Goal: Task Accomplishment & Management: Use online tool/utility

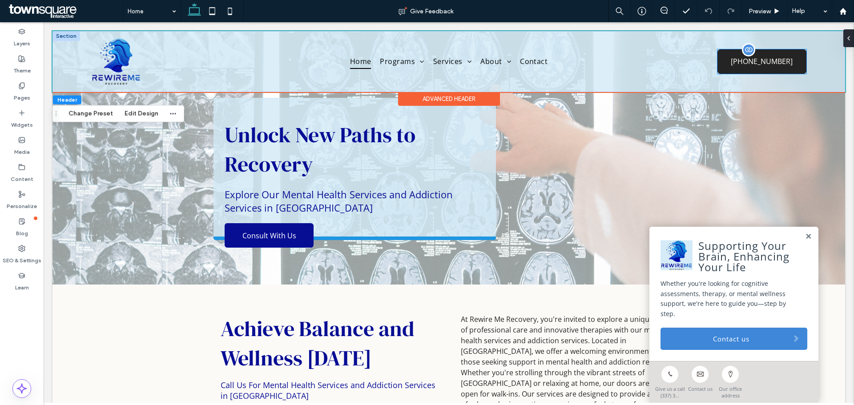
click at [791, 68] on span "[PHONE_NUMBER]" at bounding box center [761, 61] width 68 height 19
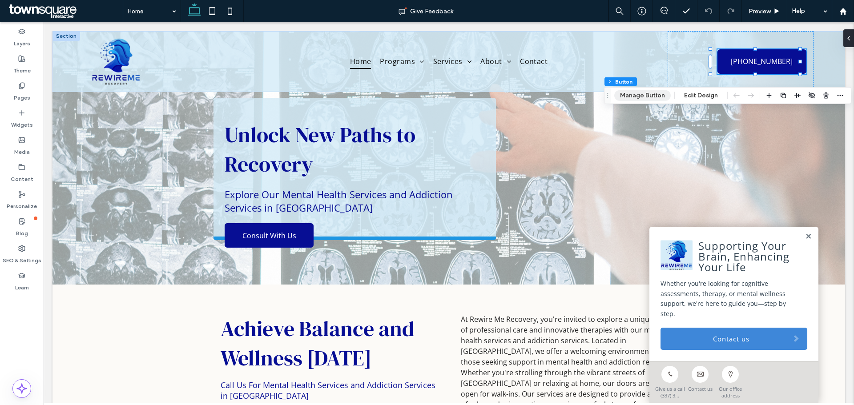
drag, startPoint x: 810, startPoint y: 175, endPoint x: 647, endPoint y: 94, distance: 182.1
click at [647, 94] on button "Manage Button" at bounding box center [642, 95] width 56 height 11
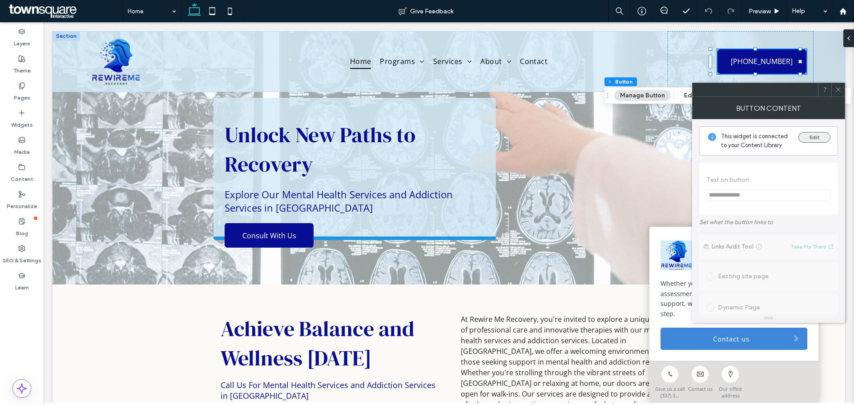
click at [807, 136] on button "Edit" at bounding box center [814, 137] width 32 height 11
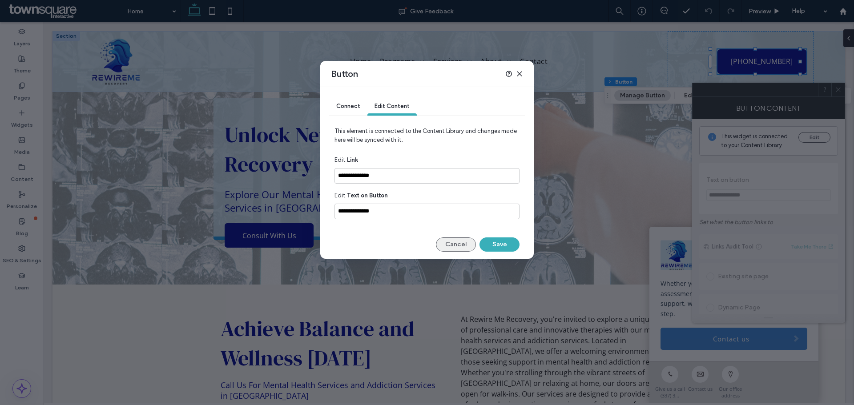
drag, startPoint x: 460, startPoint y: 242, endPoint x: 807, endPoint y: 168, distance: 355.0
click at [460, 242] on button "Cancel" at bounding box center [456, 244] width 40 height 14
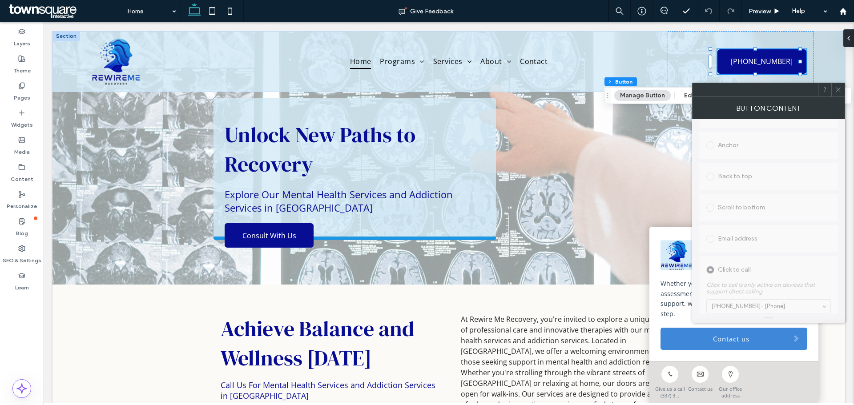
scroll to position [300, 0]
click at [841, 92] on icon at bounding box center [838, 89] width 7 height 7
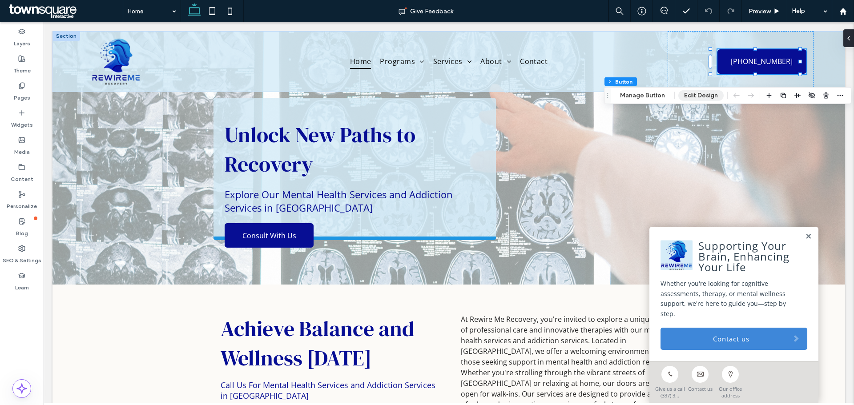
click at [696, 95] on button "Edit Design" at bounding box center [700, 95] width 45 height 11
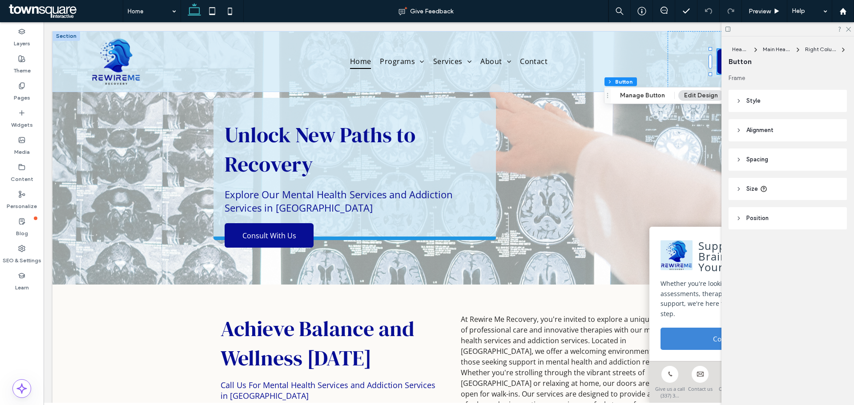
click at [774, 97] on header "Style" at bounding box center [787, 101] width 118 height 22
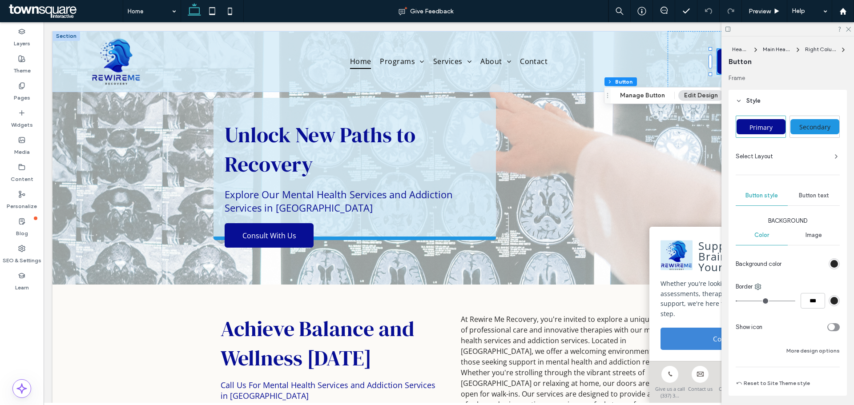
click at [808, 197] on span "Button text" at bounding box center [814, 195] width 30 height 7
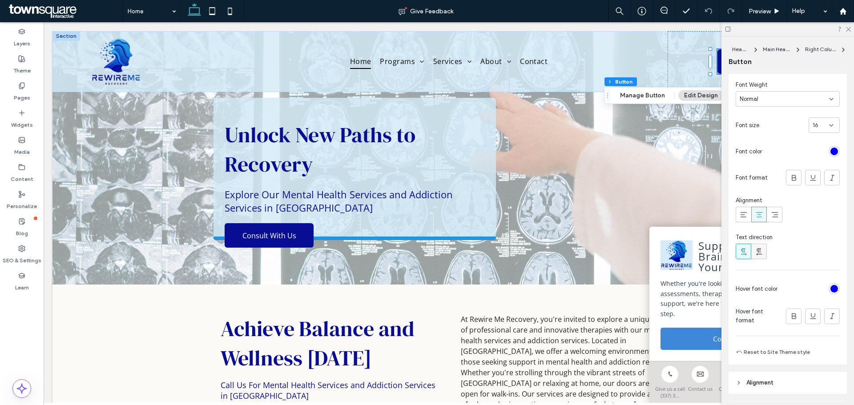
scroll to position [222, 0]
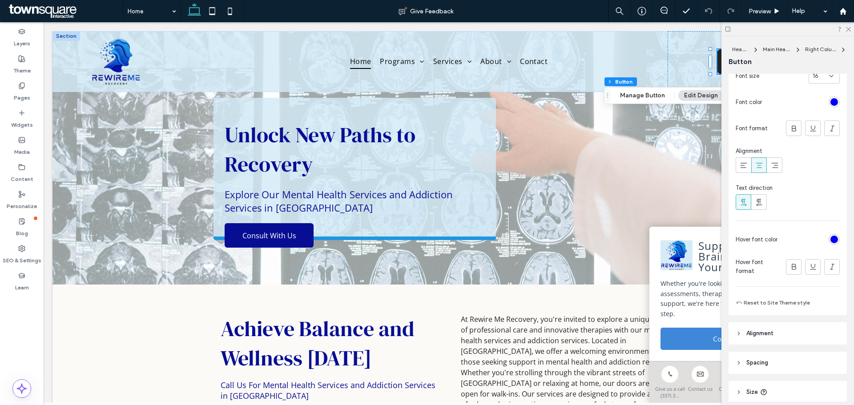
click at [830, 237] on div "rgb(0, 0, 255)" at bounding box center [834, 240] width 8 height 8
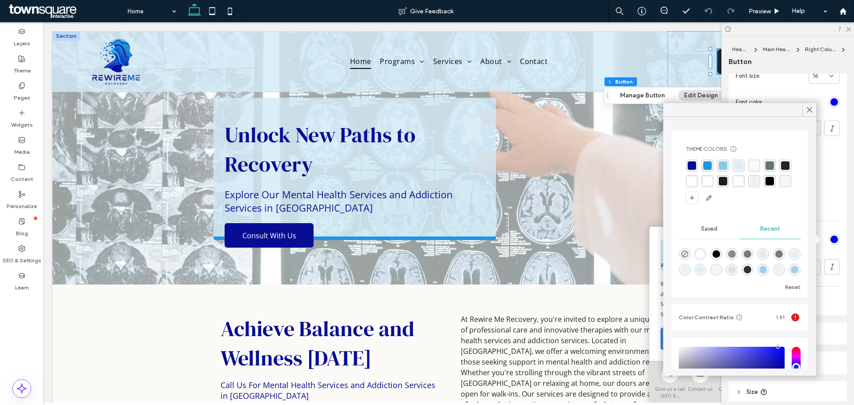
click at [696, 182] on div "rgba(255, 255, 255, 1)" at bounding box center [691, 181] width 8 height 8
click at [808, 105] on span at bounding box center [809, 109] width 8 height 13
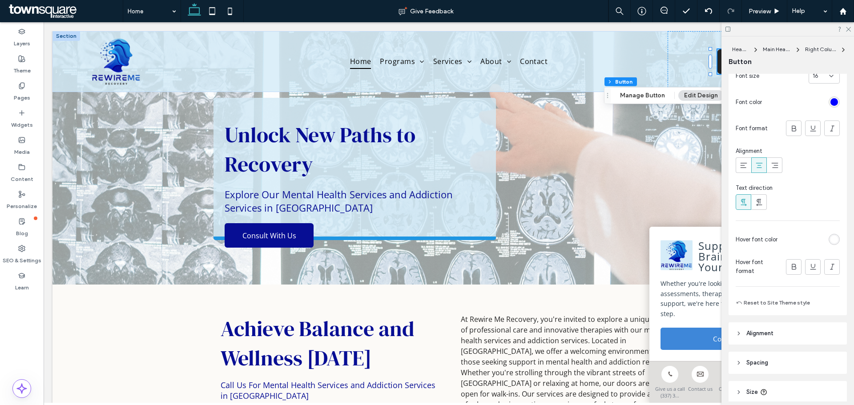
click at [830, 239] on div "rgb(255, 255, 255)" at bounding box center [834, 240] width 8 height 8
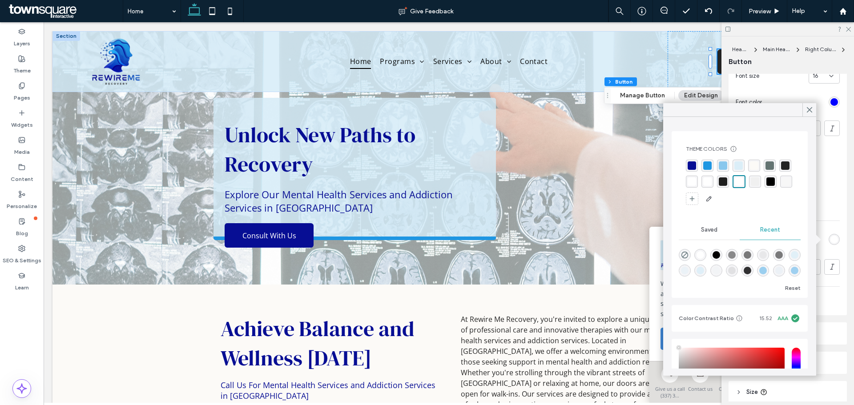
click at [694, 169] on div "rgba(7, 14, 148, 1)" at bounding box center [691, 165] width 8 height 8
click at [718, 165] on div "rgba(137, 199, 237, 1)" at bounding box center [724, 166] width 12 height 12
click at [809, 109] on icon at bounding box center [809, 110] width 8 height 8
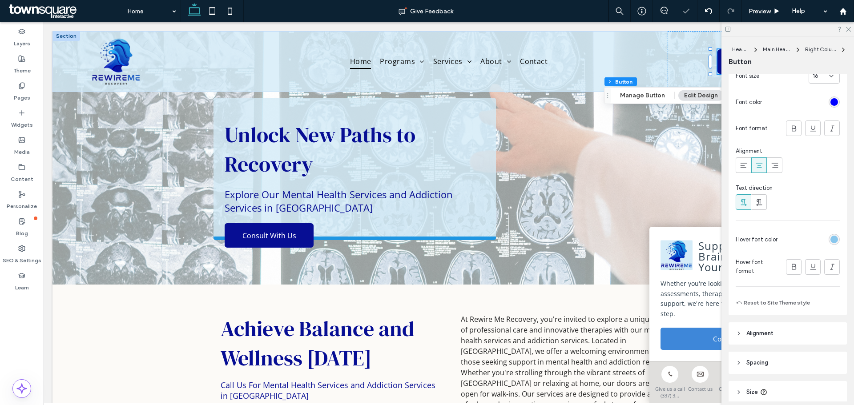
click at [830, 100] on div "rgb(0, 0, 255)" at bounding box center [834, 102] width 8 height 8
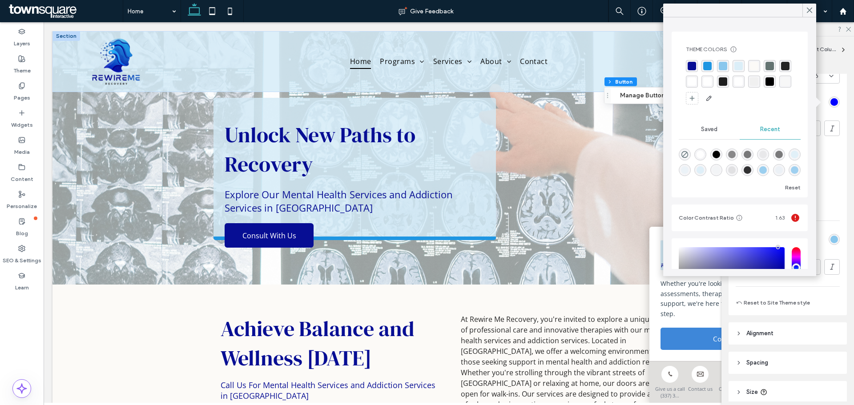
click at [696, 77] on div "rgba(255, 255, 255, 1)" at bounding box center [691, 81] width 8 height 8
click at [813, 7] on icon at bounding box center [809, 10] width 8 height 8
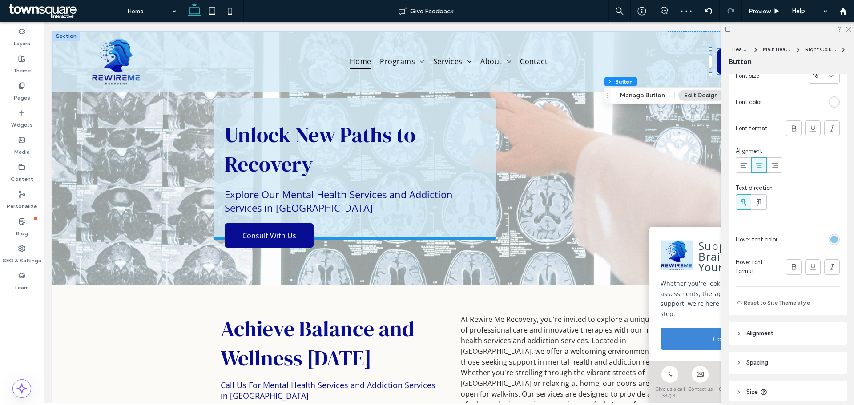
click at [853, 26] on div at bounding box center [787, 29] width 133 height 14
drag, startPoint x: 849, startPoint y: 26, endPoint x: 772, endPoint y: 33, distance: 76.8
click at [849, 26] on icon at bounding box center [848, 29] width 6 height 6
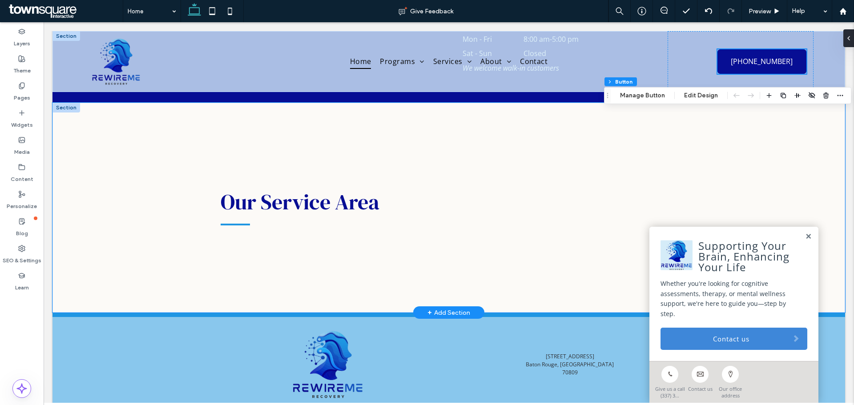
scroll to position [1531, 0]
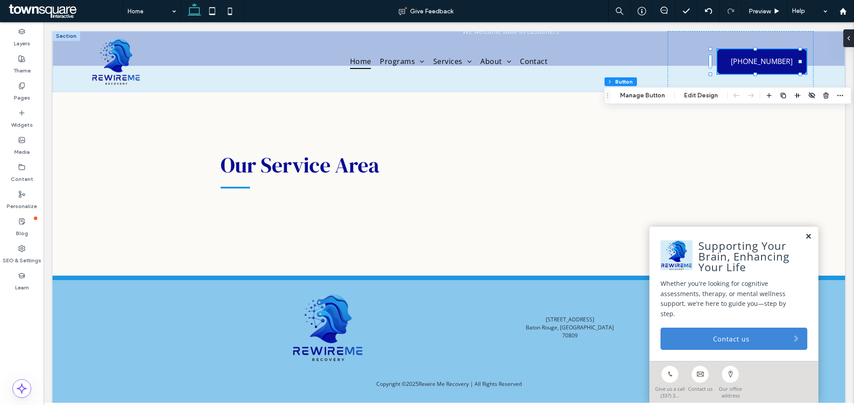
click at [805, 241] on link at bounding box center [808, 237] width 7 height 8
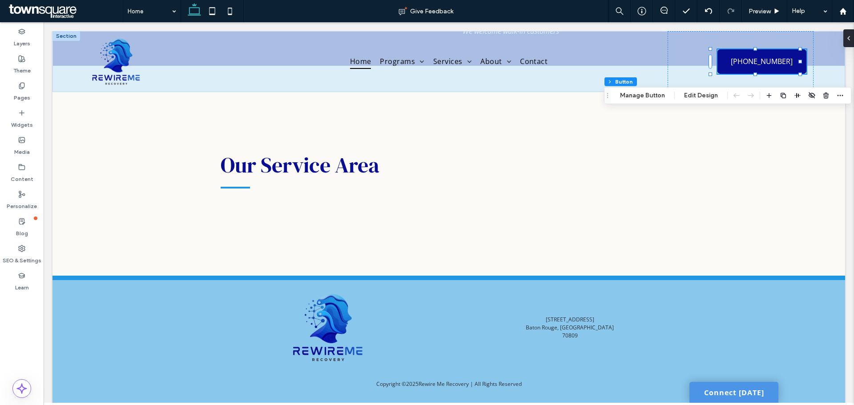
click at [720, 398] on link "Connect [DATE]" at bounding box center [733, 392] width 89 height 21
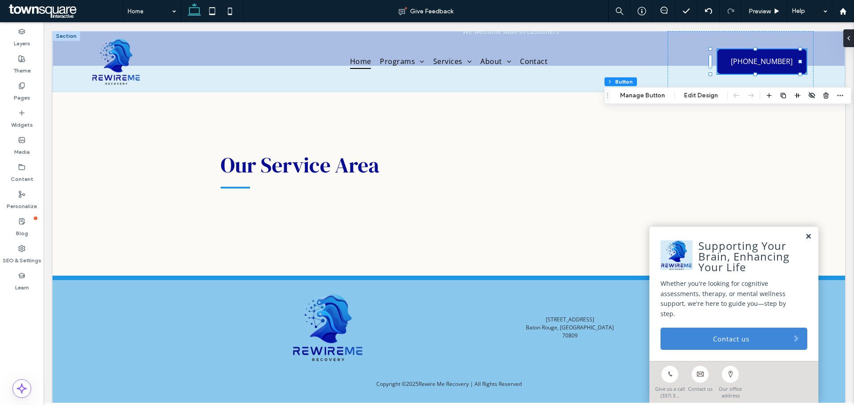
click at [805, 241] on link at bounding box center [808, 237] width 7 height 8
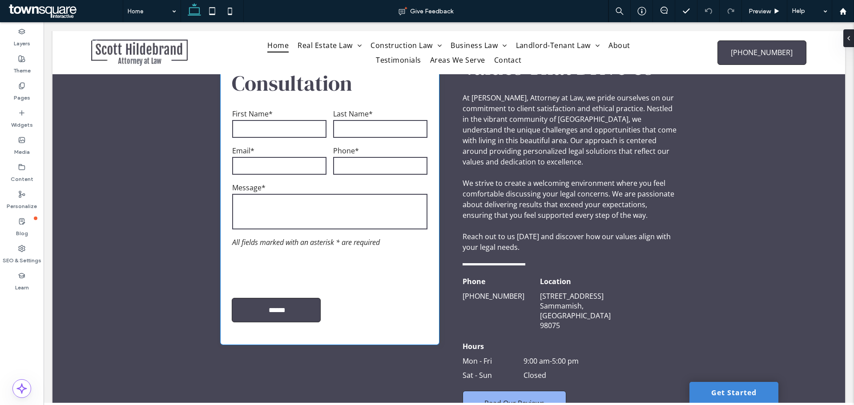
scroll to position [1289, 0]
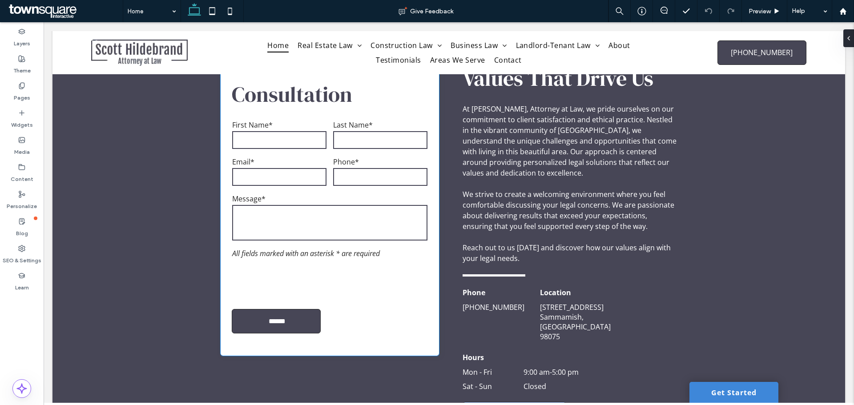
click at [286, 168] on input "email" at bounding box center [279, 177] width 94 height 18
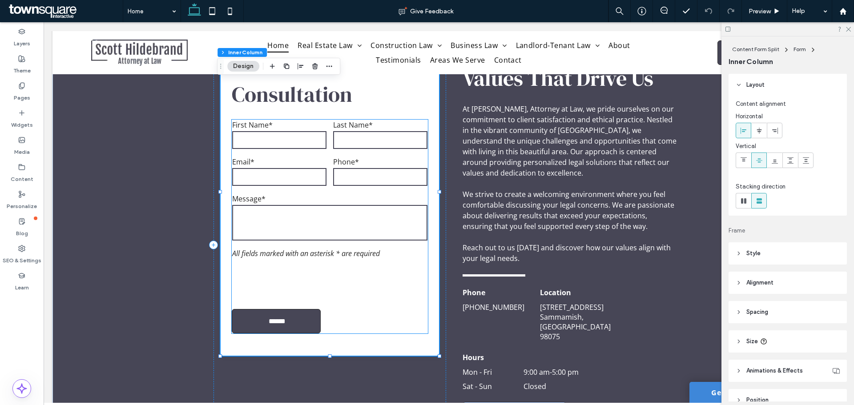
click at [352, 194] on label "Message*" at bounding box center [329, 199] width 195 height 10
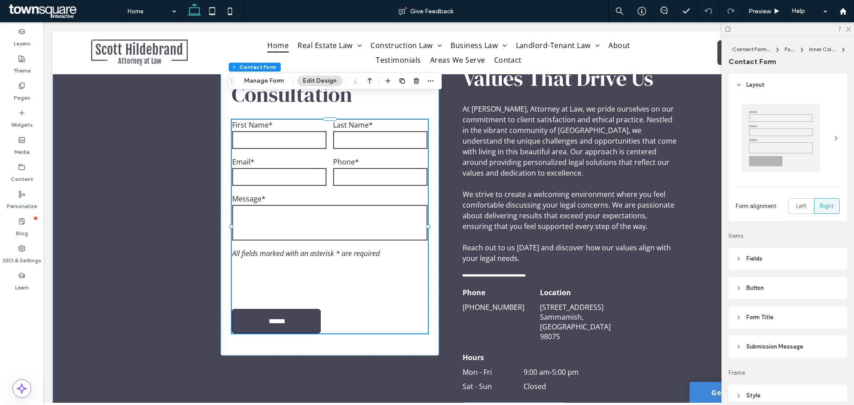
type input "*"
type input "***"
type input "*"
type input "***"
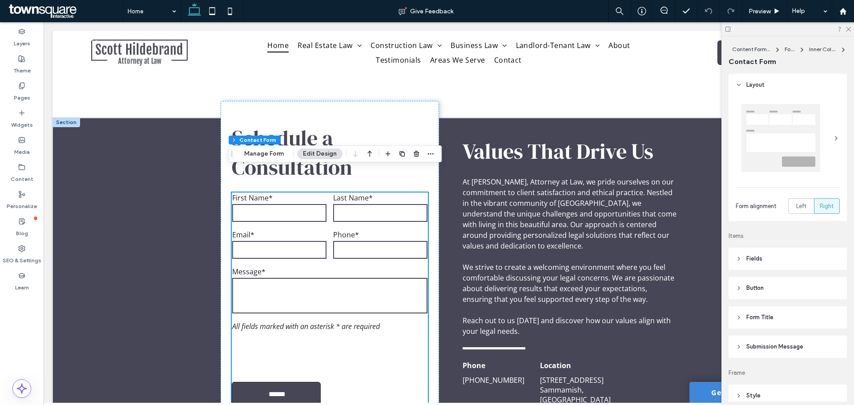
scroll to position [1156, 0]
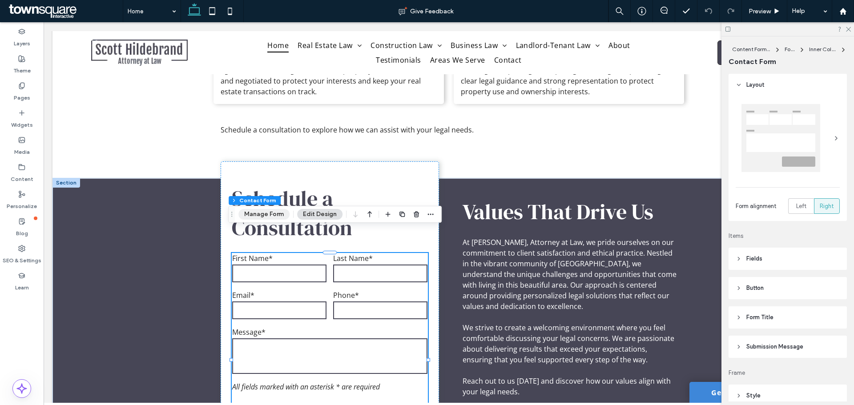
drag, startPoint x: 263, startPoint y: 215, endPoint x: 577, endPoint y: 260, distance: 317.0
click at [263, 215] on button "Manage Form" at bounding box center [263, 214] width 51 height 11
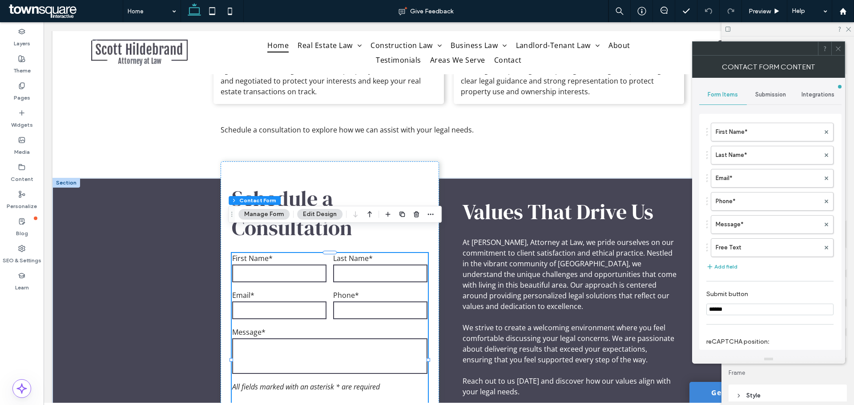
click at [766, 96] on span "Submission" at bounding box center [770, 94] width 31 height 7
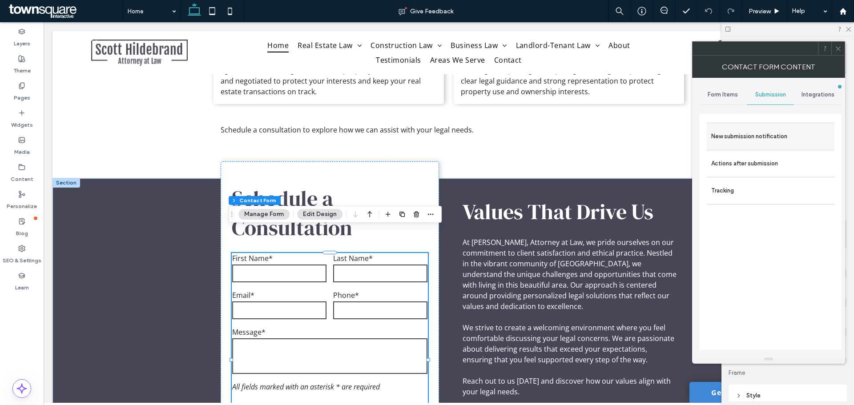
click at [737, 139] on label "New submission notification" at bounding box center [770, 137] width 119 height 18
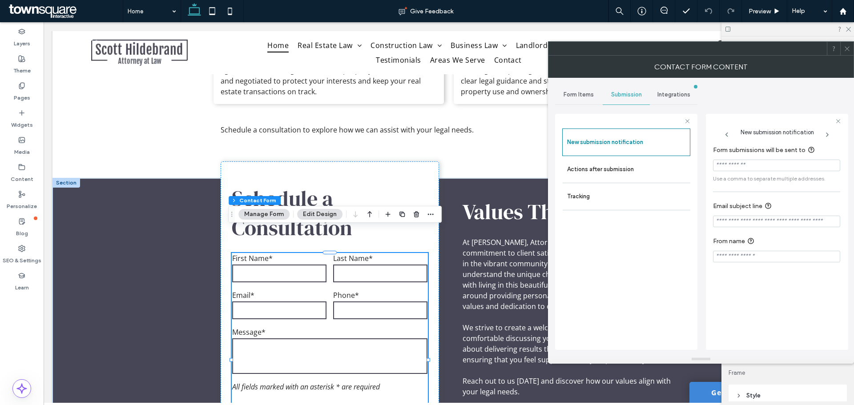
click at [764, 167] on input "Form submissions will be sent to" at bounding box center [776, 166] width 127 height 12
paste input "**********"
type input "**********"
click at [769, 185] on section "**********" at bounding box center [776, 164] width 127 height 47
click at [843, 48] on icon at bounding box center [846, 48] width 7 height 7
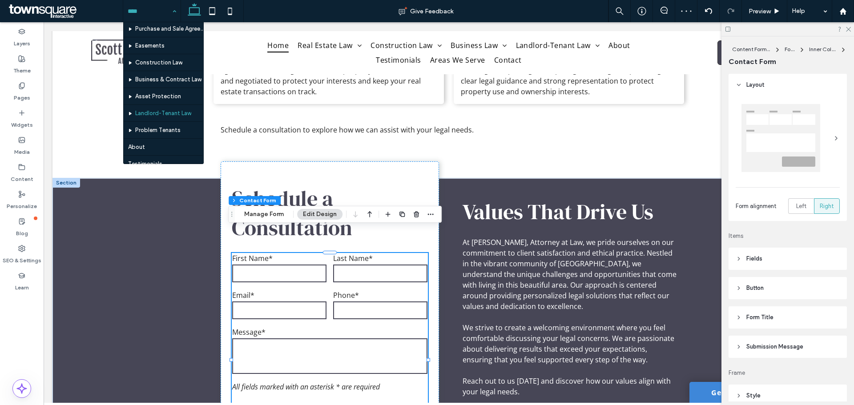
scroll to position [129, 0]
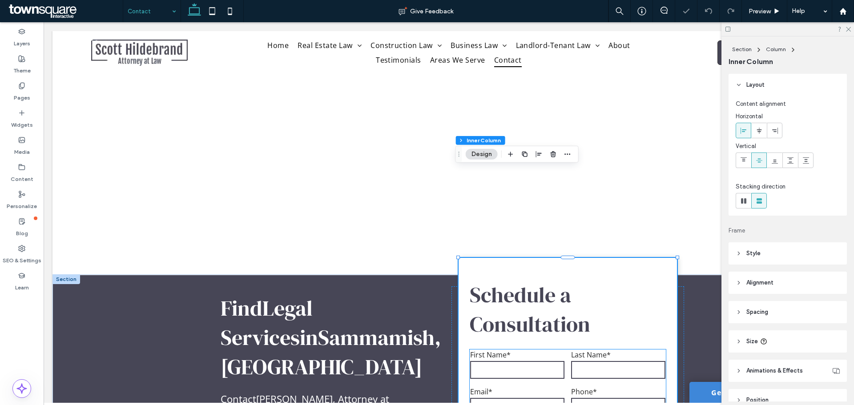
scroll to position [89, 0]
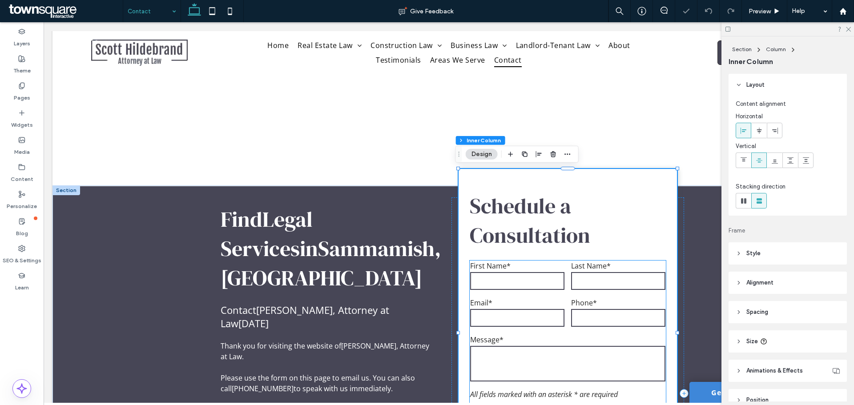
click at [493, 295] on div "Email*" at bounding box center [517, 312] width 101 height 37
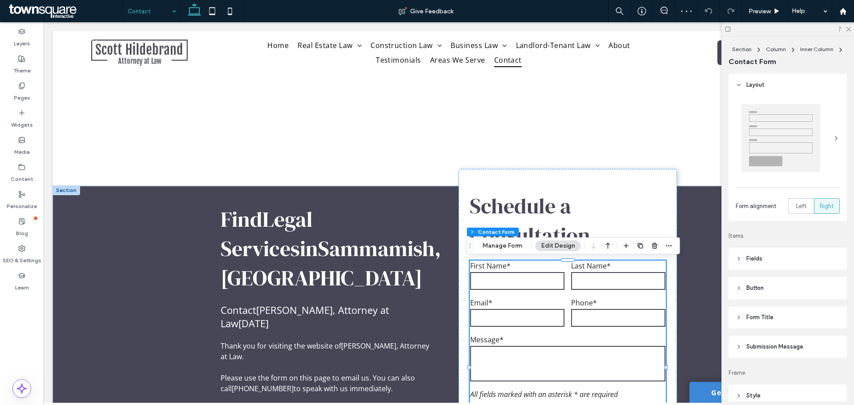
type input "*"
type input "***"
type input "*"
type input "***"
click at [495, 247] on button "Manage Form" at bounding box center [502, 246] width 51 height 11
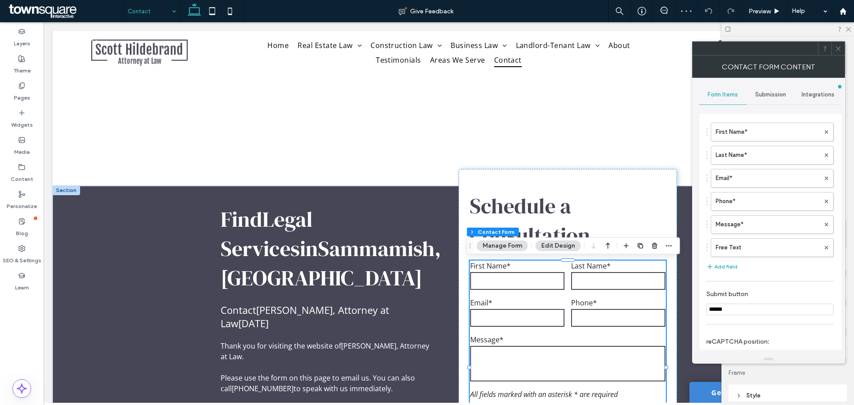
click at [762, 95] on span "Submission" at bounding box center [770, 94] width 31 height 7
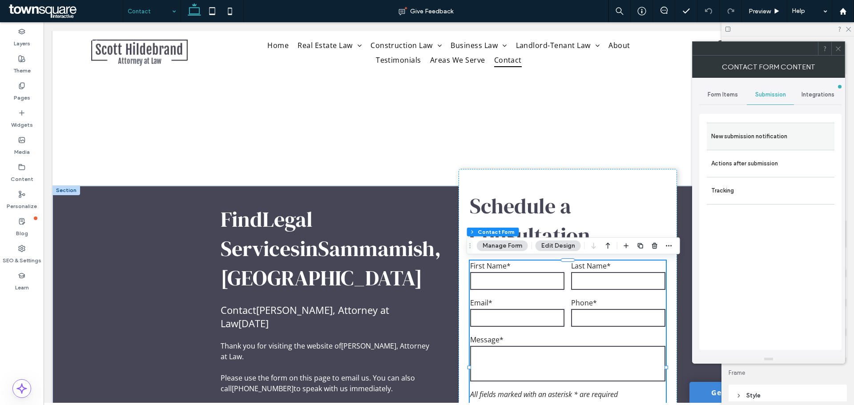
click at [751, 131] on label "New submission notification" at bounding box center [770, 137] width 119 height 18
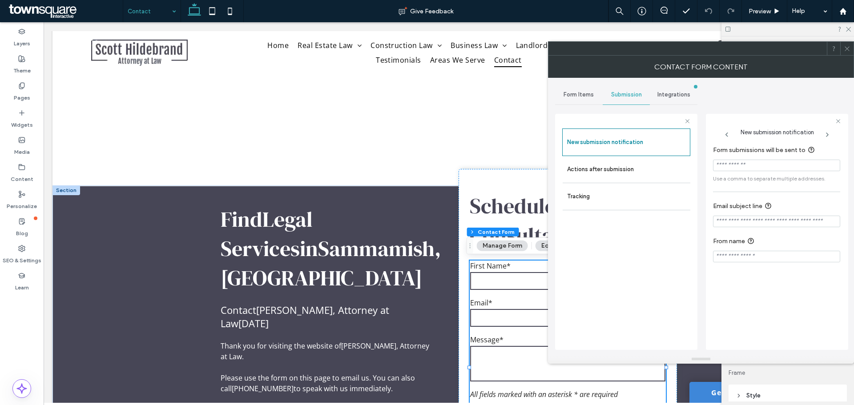
click at [755, 162] on input "Form submissions will be sent to" at bounding box center [776, 166] width 127 height 12
paste input "**********"
type input "**********"
click at [750, 114] on div "**********" at bounding box center [777, 232] width 142 height 236
click at [847, 52] on span at bounding box center [846, 48] width 7 height 13
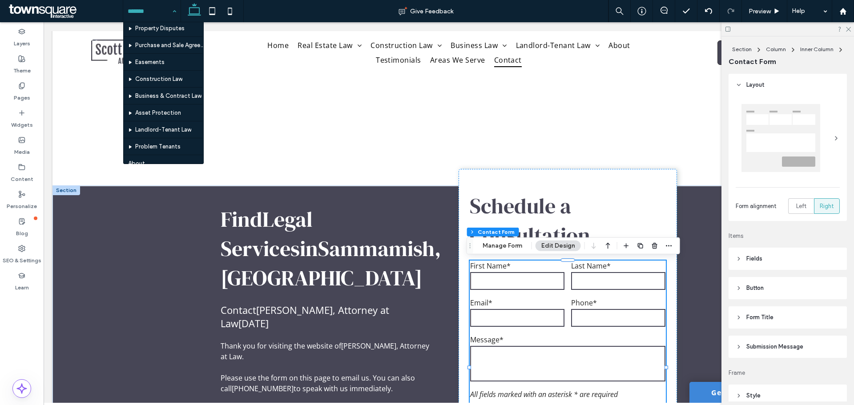
scroll to position [129, 0]
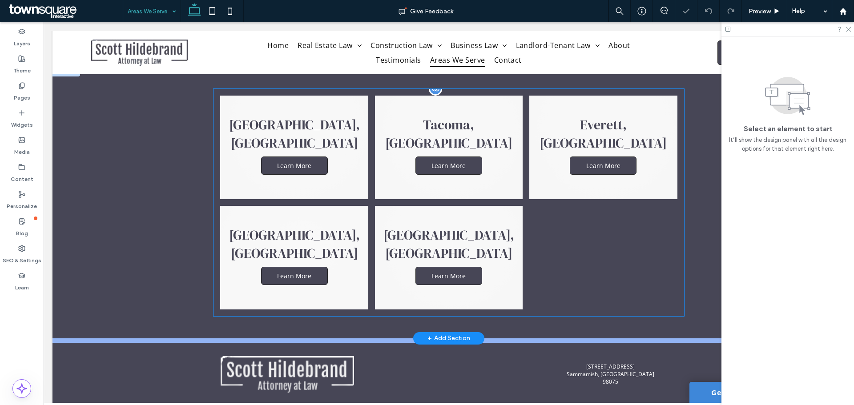
scroll to position [96, 0]
click at [324, 220] on link at bounding box center [294, 258] width 148 height 104
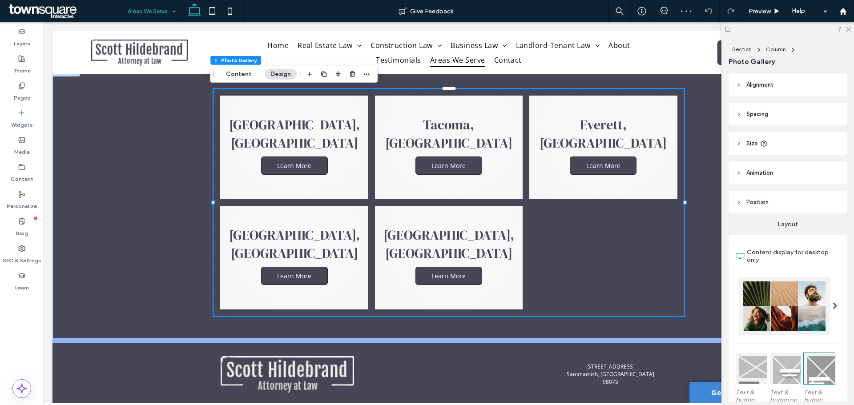
click at [784, 78] on header "Alignment" at bounding box center [787, 85] width 118 height 22
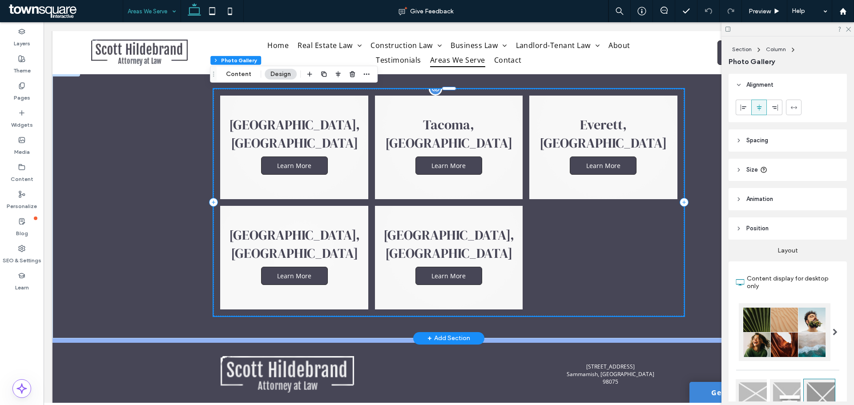
click at [311, 221] on link at bounding box center [294, 258] width 148 height 104
click at [791, 134] on header "Spacing" at bounding box center [787, 140] width 118 height 22
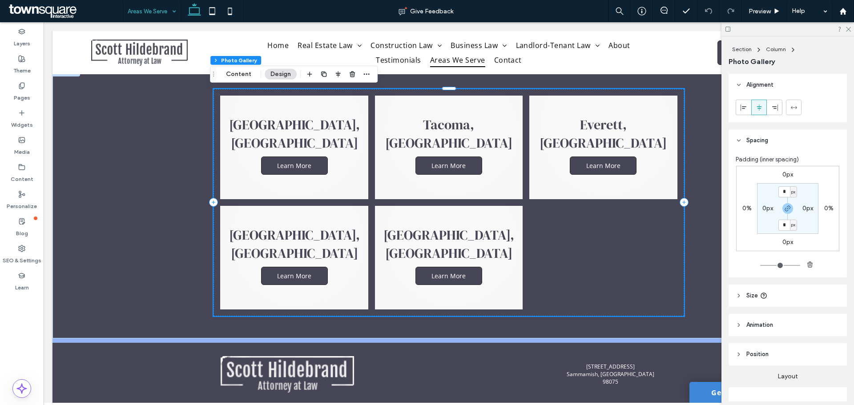
click at [779, 294] on header "Size" at bounding box center [787, 296] width 118 height 22
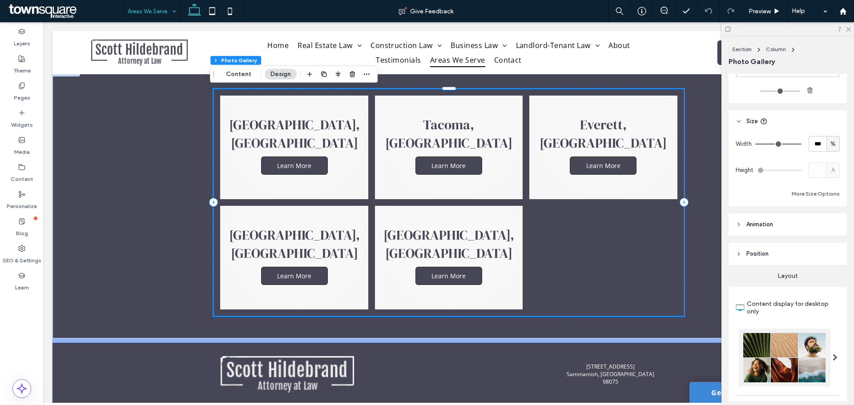
scroll to position [178, 0]
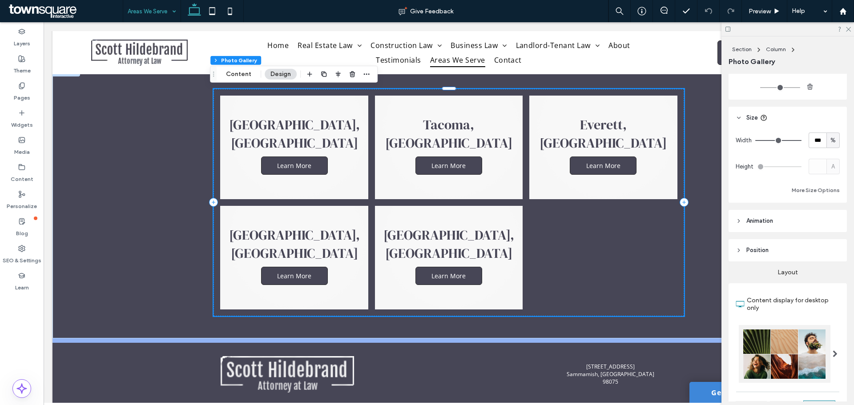
click at [801, 225] on header "Animation" at bounding box center [787, 221] width 118 height 22
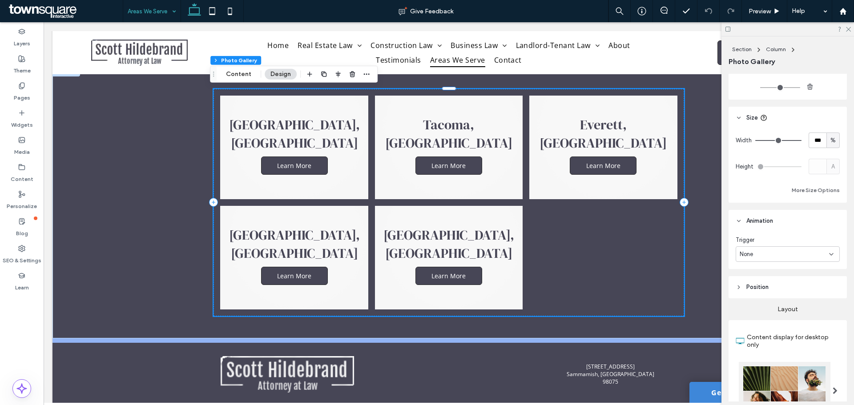
click at [789, 293] on header "Position" at bounding box center [787, 287] width 118 height 22
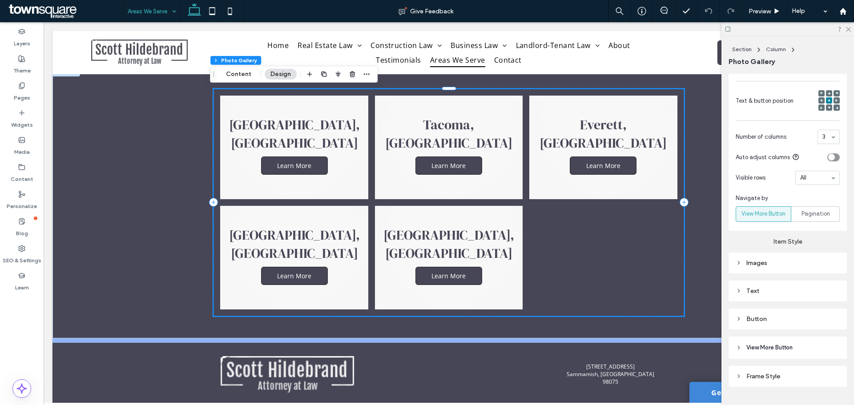
scroll to position [666, 0]
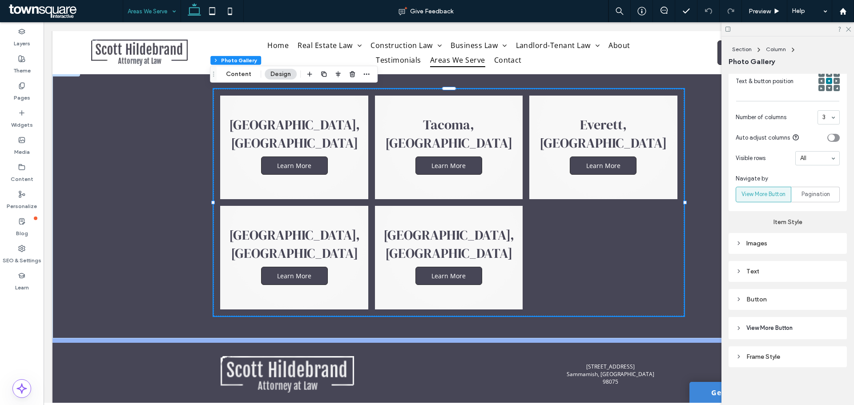
click at [759, 357] on div "Frame Style" at bounding box center [787, 357] width 104 height 8
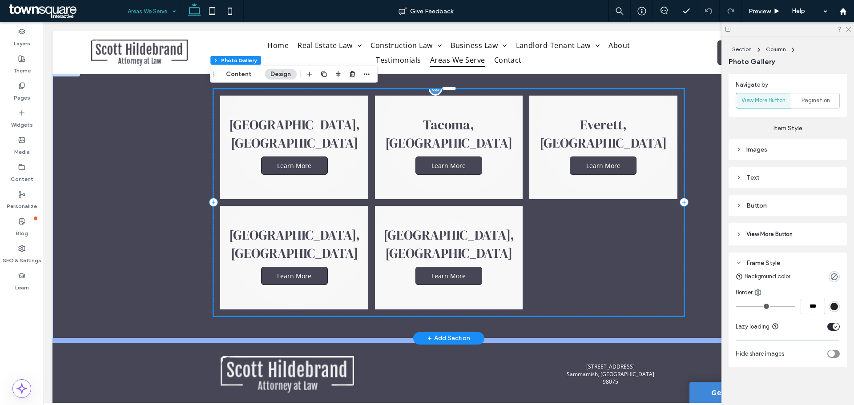
click at [391, 229] on link at bounding box center [449, 258] width 148 height 104
click at [335, 76] on icon "button" at bounding box center [337, 74] width 7 height 7
click at [329, 93] on icon "center" at bounding box center [328, 91] width 7 height 7
click at [135, 187] on div "Seattle, WA Learn More Tacoma, WA Learn More Everett, WA Learn More Bellevue, W…" at bounding box center [448, 203] width 792 height 272
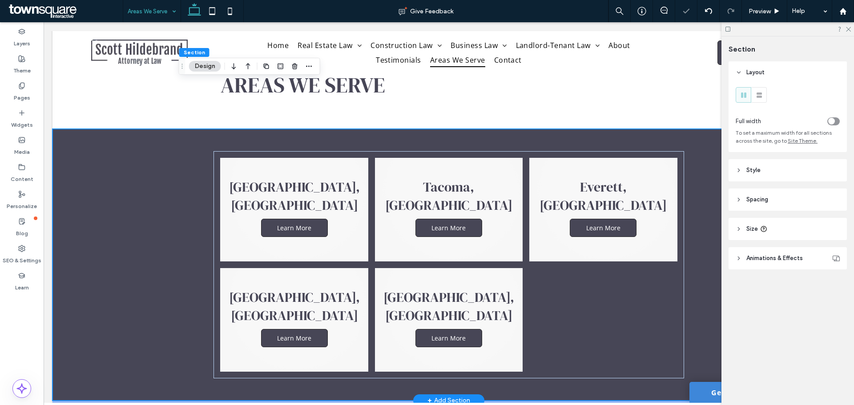
scroll to position [0, 0]
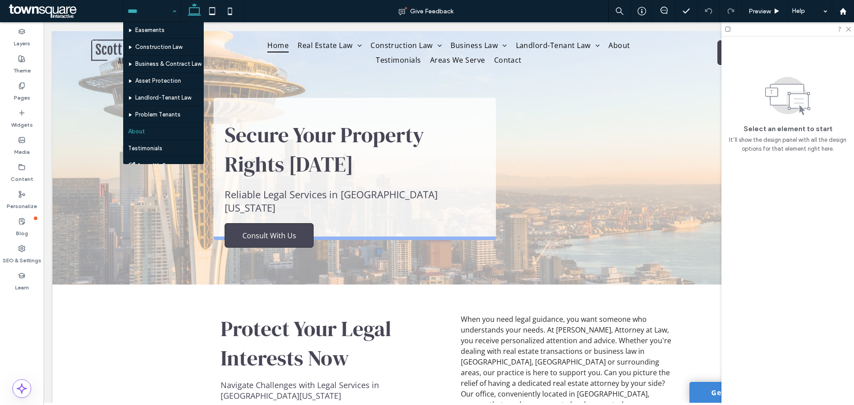
scroll to position [129, 0]
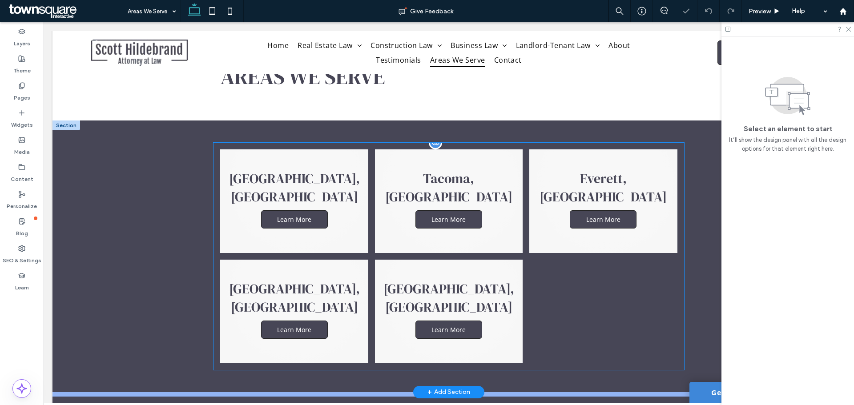
scroll to position [133, 0]
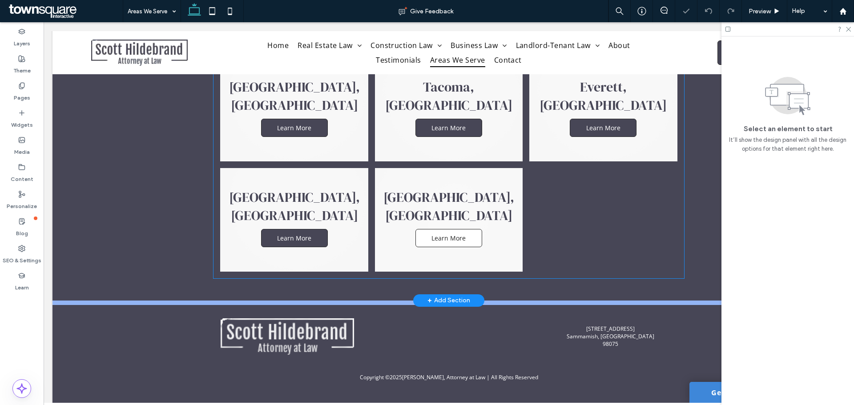
click at [444, 234] on p "Learn More" at bounding box center [448, 238] width 34 height 8
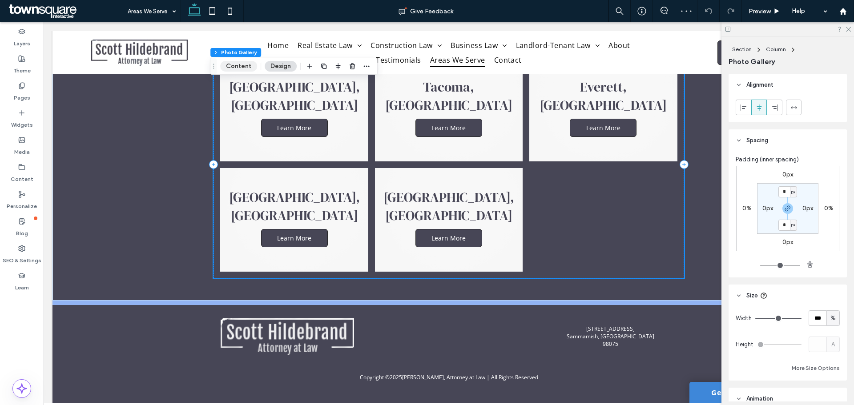
click at [234, 63] on button "Content" at bounding box center [238, 66] width 37 height 11
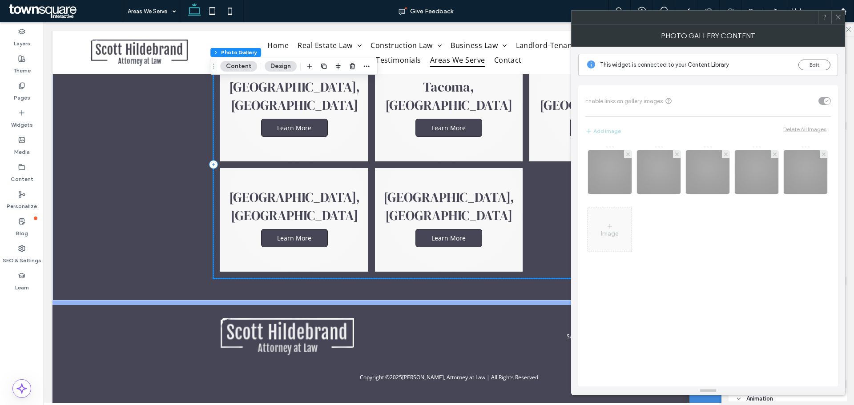
click at [836, 18] on icon at bounding box center [838, 17] width 7 height 7
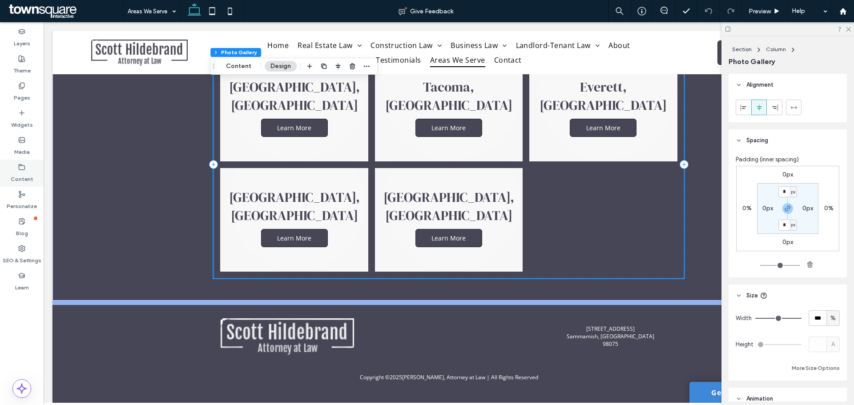
click at [17, 172] on label "Content" at bounding box center [22, 177] width 23 height 12
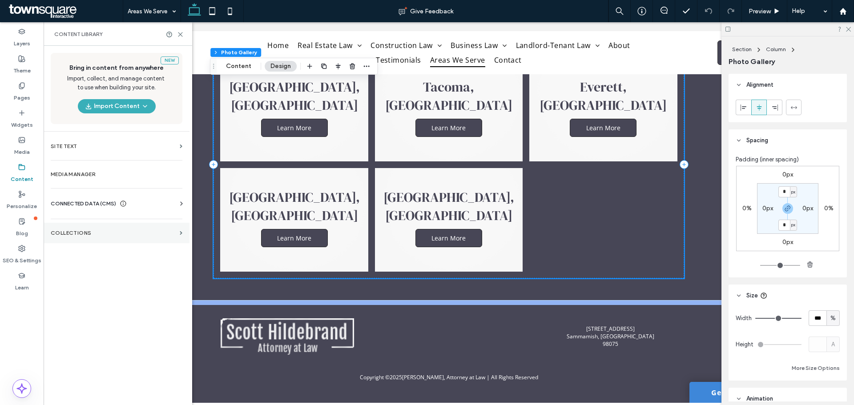
click at [78, 231] on label "Collections" at bounding box center [113, 233] width 125 height 6
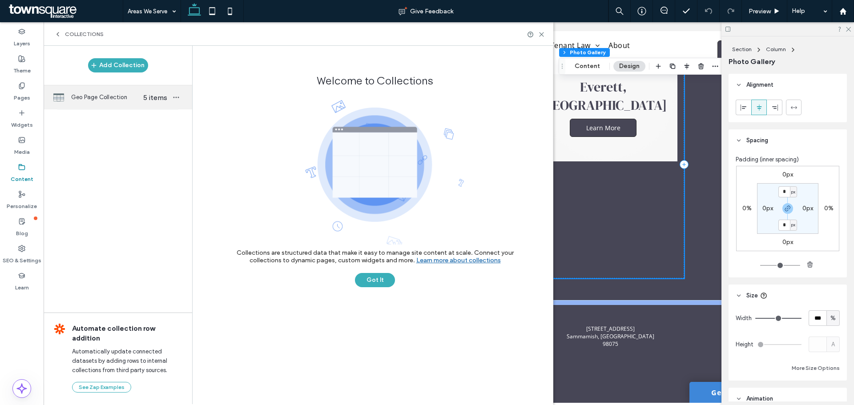
click at [111, 99] on span "Geo Page Collection" at bounding box center [105, 97] width 68 height 9
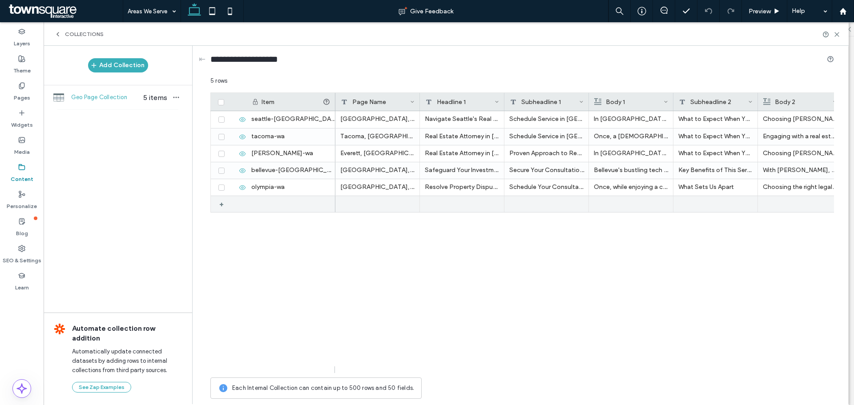
click at [220, 205] on div "+" at bounding box center [224, 204] width 11 height 16
click at [232, 204] on icon at bounding box center [231, 204] width 7 height 7
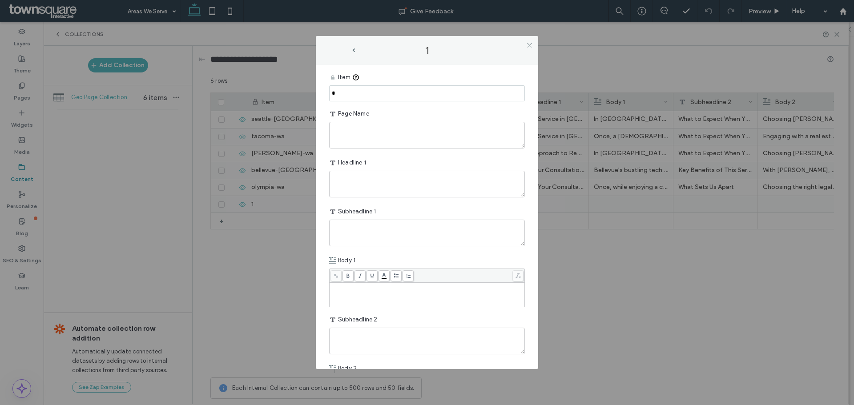
drag, startPoint x: 363, startPoint y: 89, endPoint x: 282, endPoint y: 89, distance: 80.9
click at [282, 88] on div "1 Item * Page Name Headline 1 Subheadline 1 Body 1 Subheadline 2 Body 2 CTA Tex…" at bounding box center [427, 202] width 854 height 405
type input "*"
drag, startPoint x: 373, startPoint y: 92, endPoint x: 216, endPoint y: 87, distance: 156.6
click at [216, 87] on div "1 Item * Page Name Headline 1 Subheadline 1 Body 1 Subheadline 2 Body 2 CTA Tex…" at bounding box center [427, 202] width 854 height 405
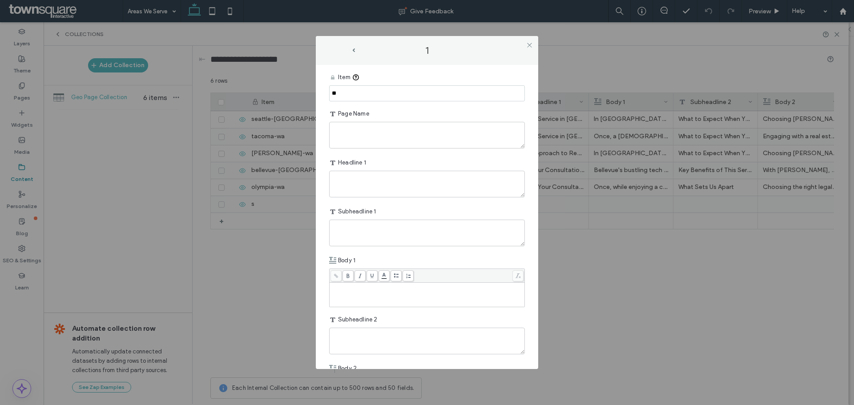
type input "**"
click at [528, 43] on icon at bounding box center [529, 45] width 7 height 7
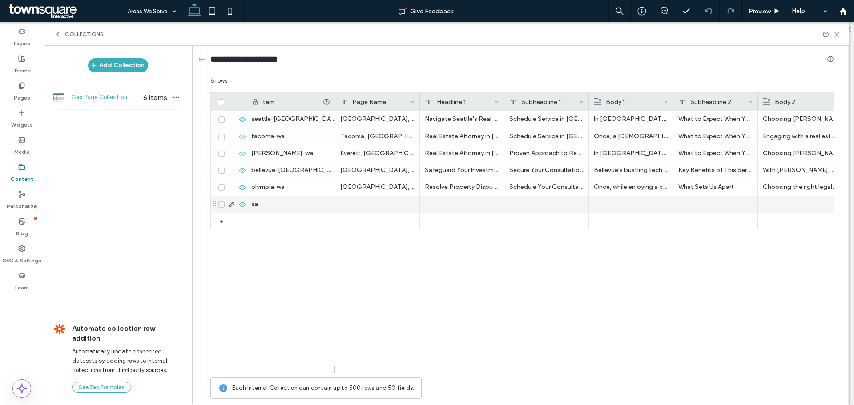
click at [232, 208] on icon at bounding box center [231, 204] width 7 height 7
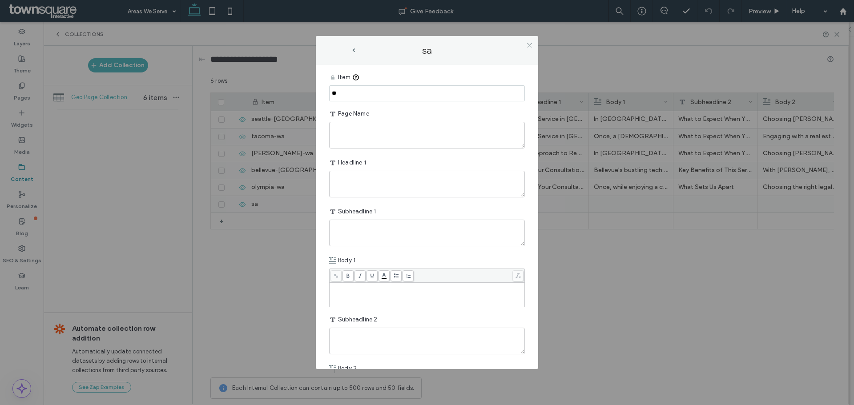
drag, startPoint x: 370, startPoint y: 95, endPoint x: 270, endPoint y: 91, distance: 100.1
click at [270, 91] on div "sa Item ** Page Name Headline 1 Subheadline 1 Body 1 Subheadline 2 Body 2 CTA T…" at bounding box center [427, 202] width 854 height 405
type input "*"
click at [220, 230] on div "sa Item ** Page Name Headline 1 Subheadline 1 Body 1 Subheadline 2 Body 2 CTA T…" at bounding box center [427, 202] width 854 height 405
drag, startPoint x: 278, startPoint y: 261, endPoint x: 360, endPoint y: 234, distance: 85.6
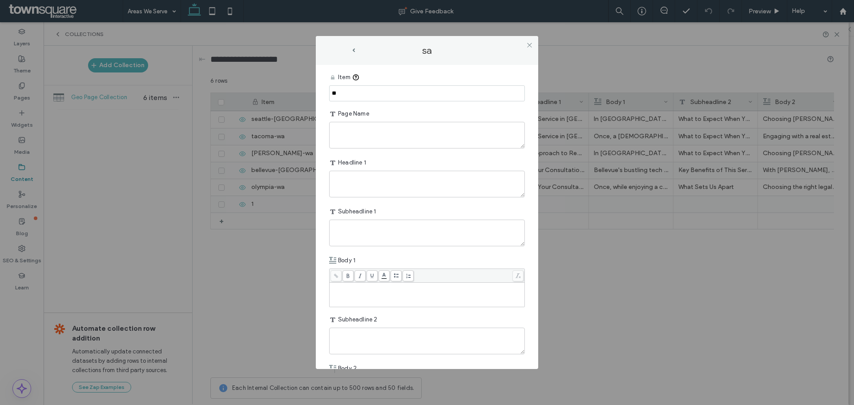
click at [278, 261] on div "sa Item ** Page Name Headline 1 Subheadline 1 Body 1 Subheadline 2 Body 2 CTA T…" at bounding box center [427, 202] width 854 height 405
click at [530, 44] on icon at bounding box center [529, 45] width 7 height 7
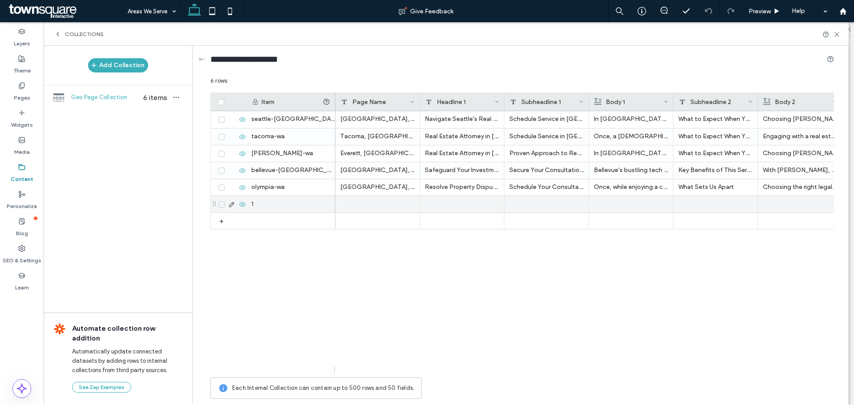
click at [219, 205] on span at bounding box center [221, 204] width 6 height 6
click at [397, 77] on button "Delete" at bounding box center [400, 81] width 38 height 11
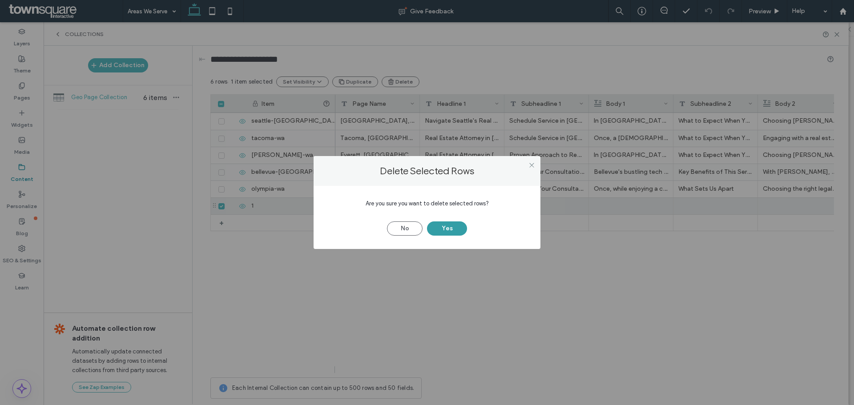
click at [452, 229] on button "Yes" at bounding box center [447, 228] width 40 height 14
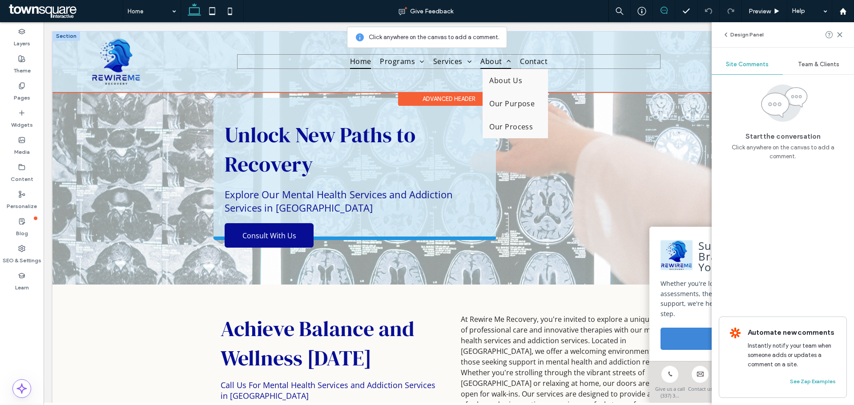
click at [506, 64] on span at bounding box center [506, 61] width 9 height 7
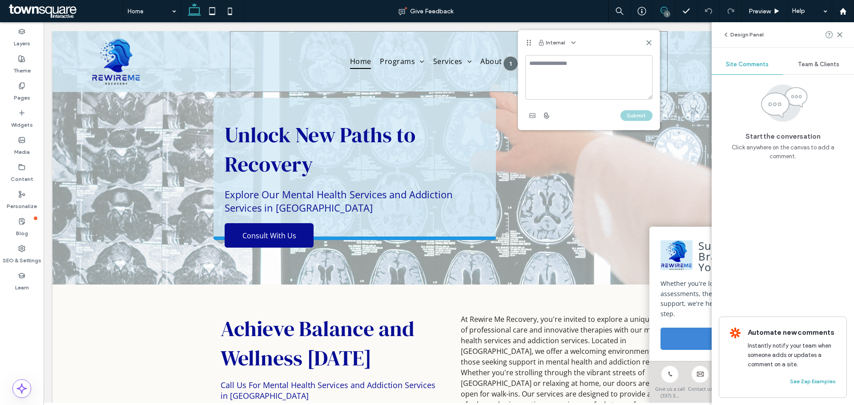
click at [538, 69] on textarea at bounding box center [588, 77] width 127 height 44
type textarea "*"
drag, startPoint x: 530, startPoint y: 80, endPoint x: 520, endPoint y: 72, distance: 13.0
click at [520, 72] on div "**********" at bounding box center [588, 92] width 141 height 75
paste textarea
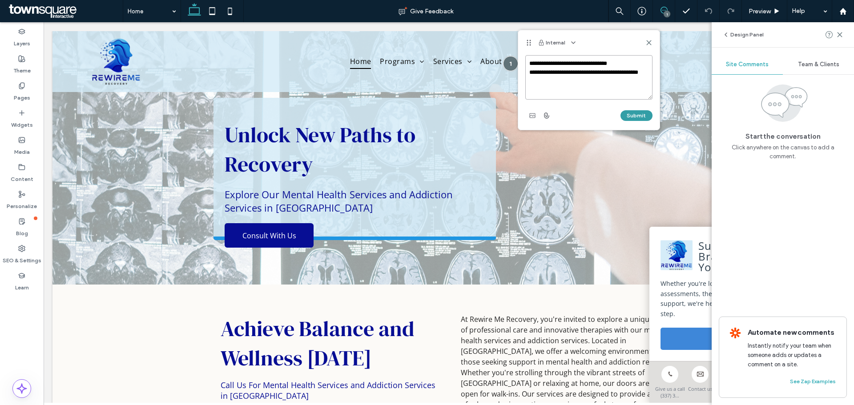
type textarea "**********"
click at [626, 116] on button "Submit" at bounding box center [636, 115] width 32 height 11
